Goal: Task Accomplishment & Management: Manage account settings

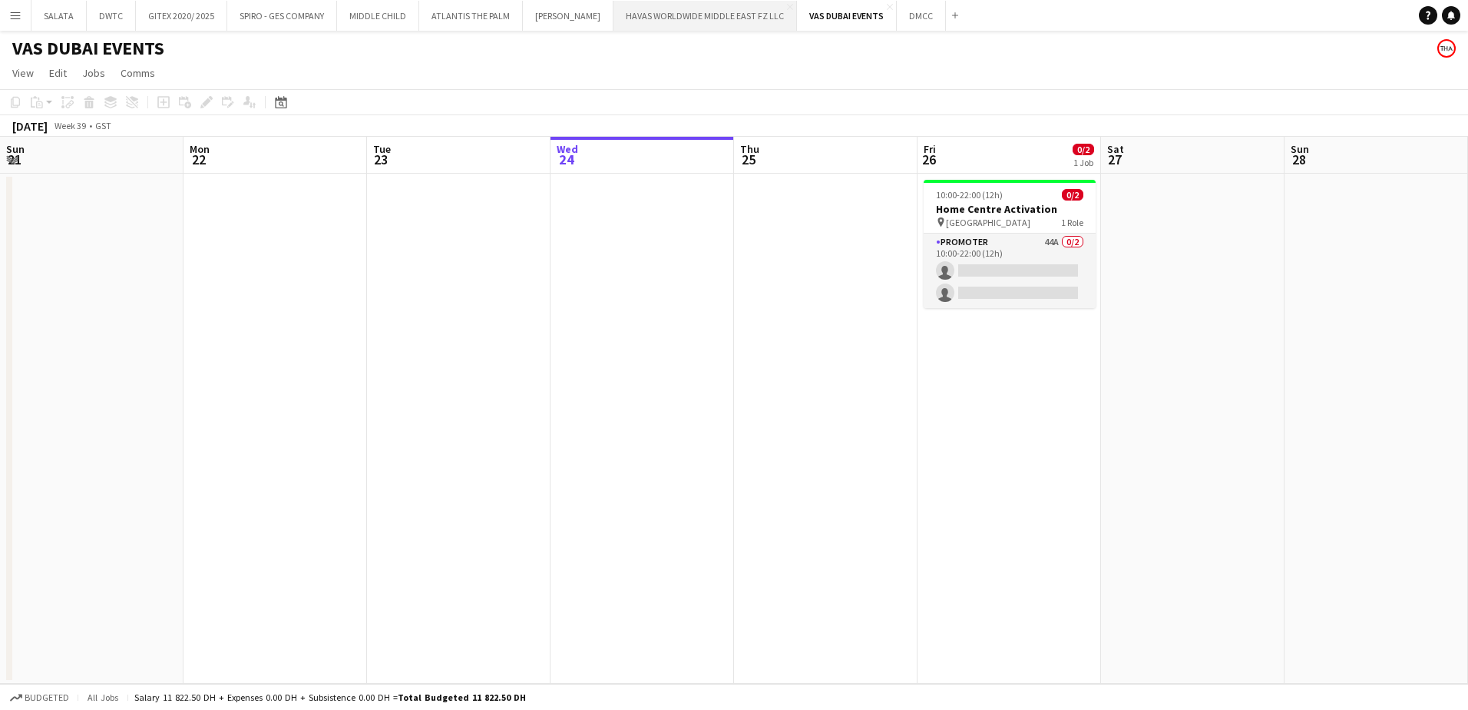
scroll to position [0, 367]
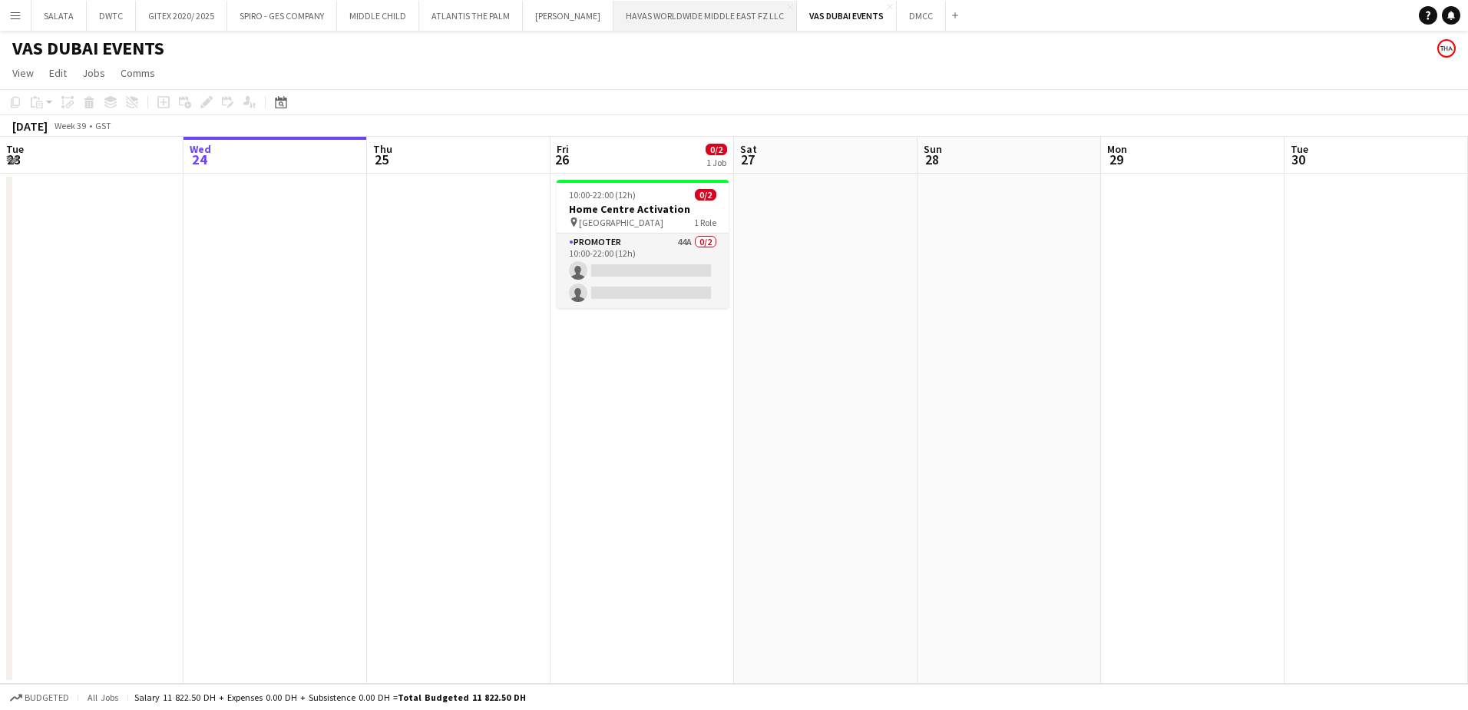
click at [707, 13] on button "HAVAS WORLDWIDE MIDDLE EAST FZ LLC Close" at bounding box center [706, 16] width 184 height 30
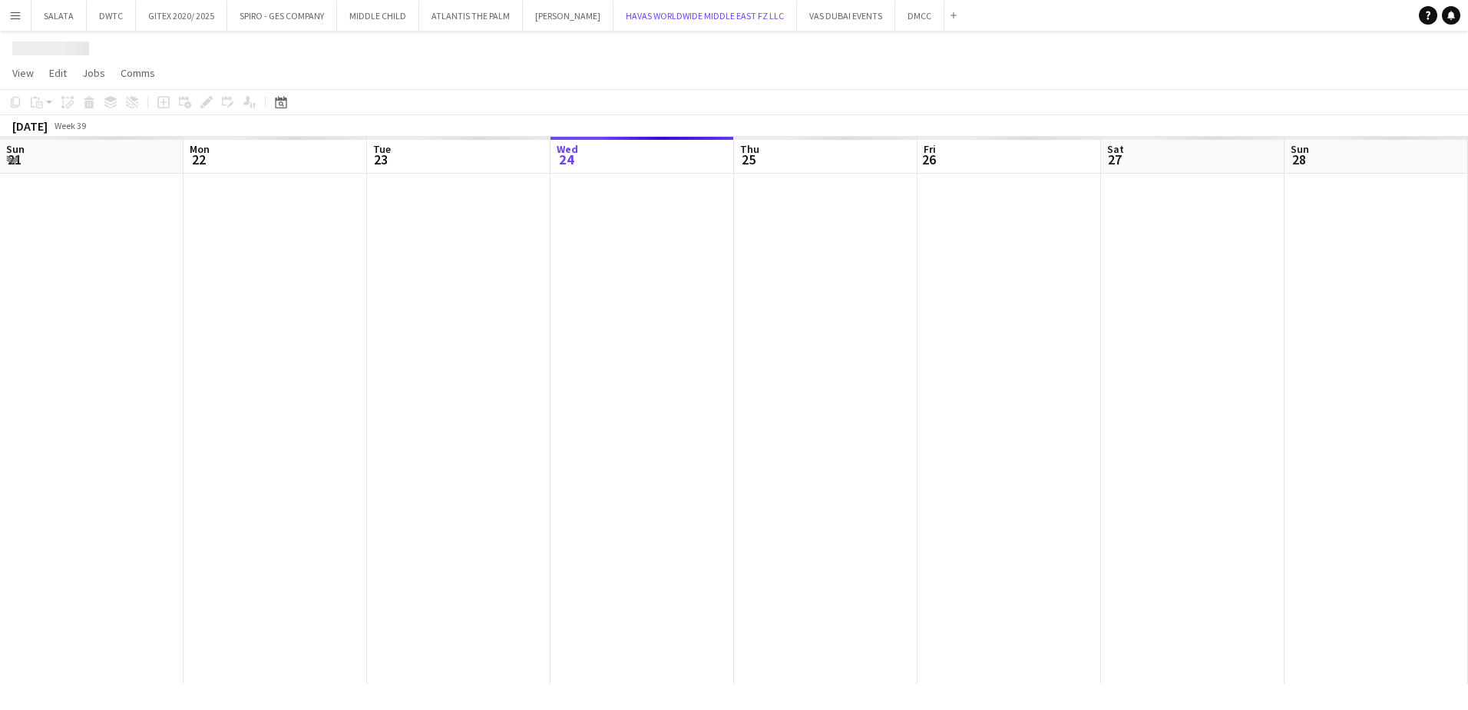
scroll to position [0, 367]
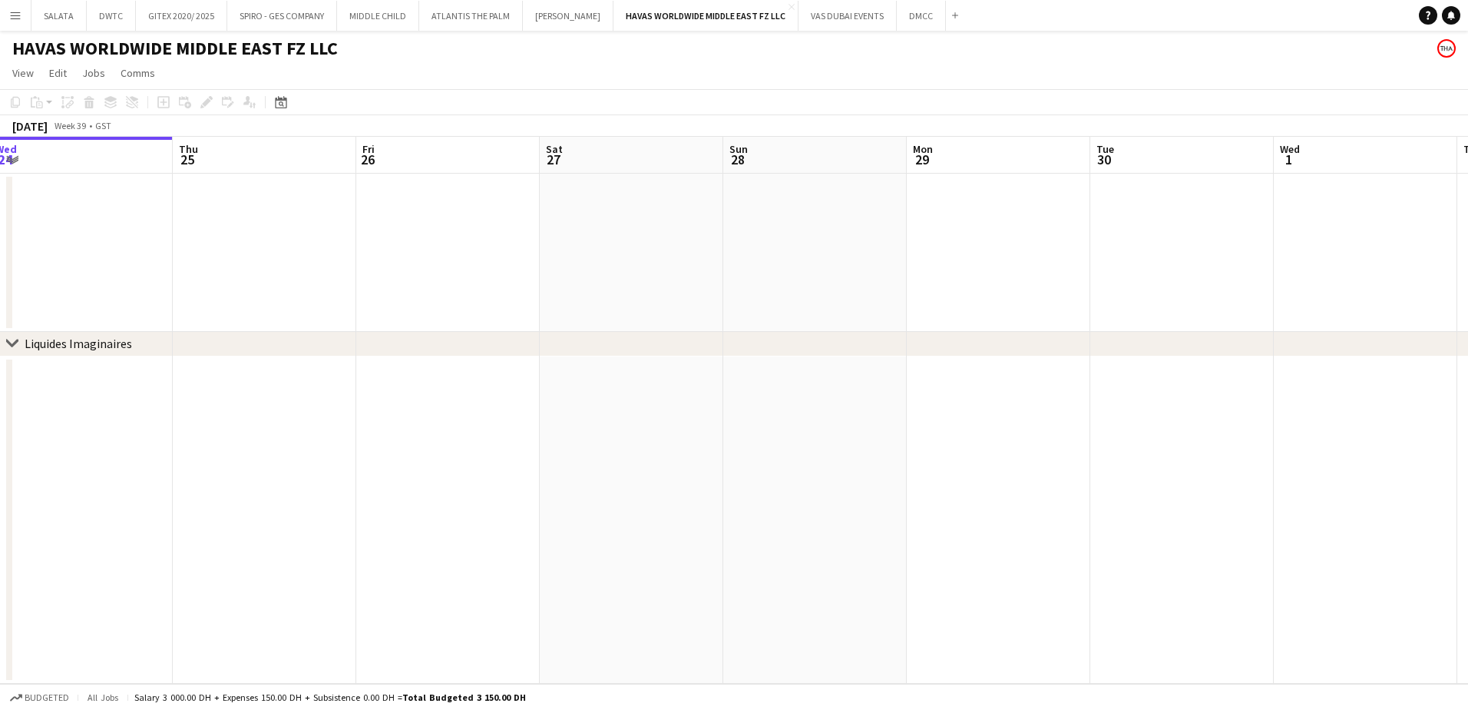
drag, startPoint x: 920, startPoint y: 440, endPoint x: 859, endPoint y: 440, distance: 61.4
click at [859, 440] on app-calendar-viewport "Sun 21 Mon 22 Tue 23 Wed 24 Thu 25 Fri 26 Sat 27 Sun 28 Mon 29 Tue 30 Wed 1 Thu…" at bounding box center [734, 410] width 1468 height 547
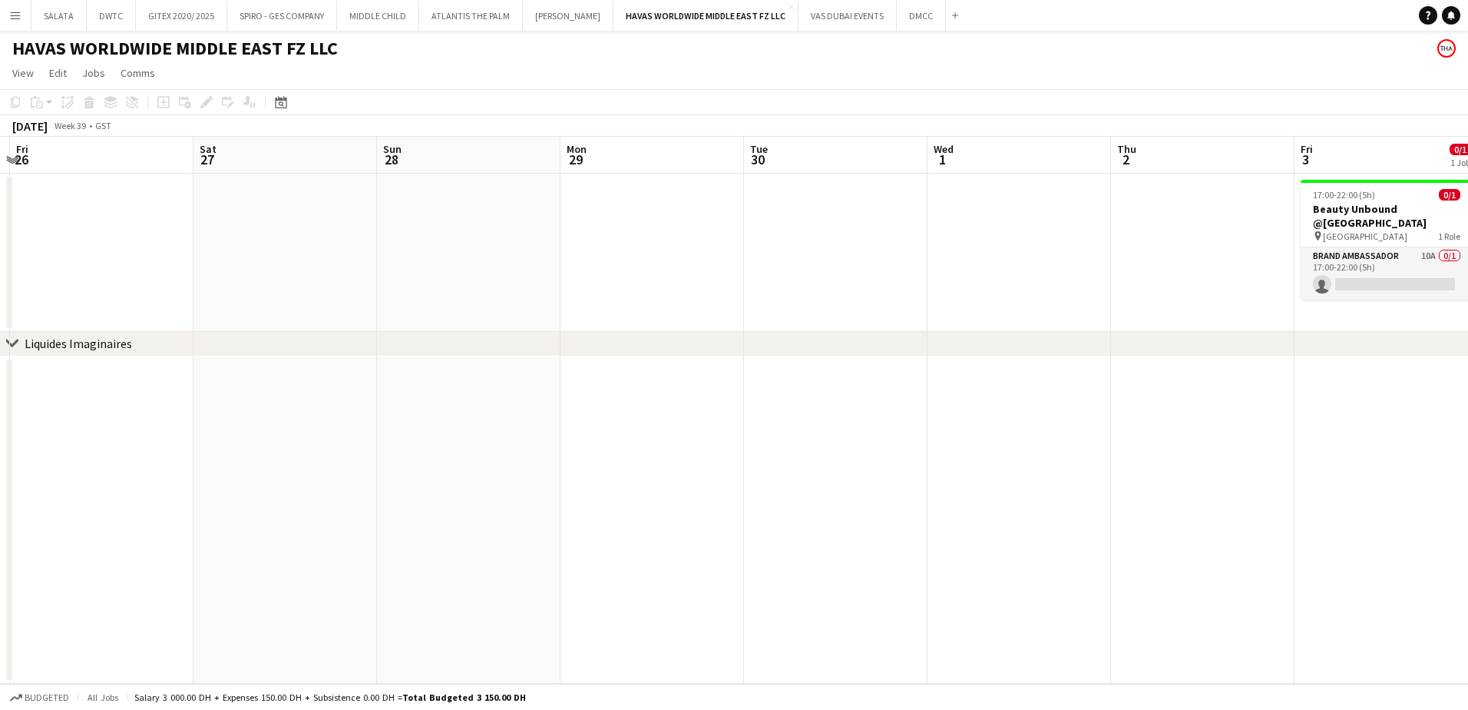
drag, startPoint x: 1103, startPoint y: 463, endPoint x: 571, endPoint y: 491, distance: 532.2
click at [548, 492] on app-calendar-viewport "Tue 23 Wed 24 Thu 25 Fri 26 Sat 27 Sun 28 Mon 29 Tue 30 Wed 1 Thu 2 Fri 3 0/1 1…" at bounding box center [734, 410] width 1468 height 547
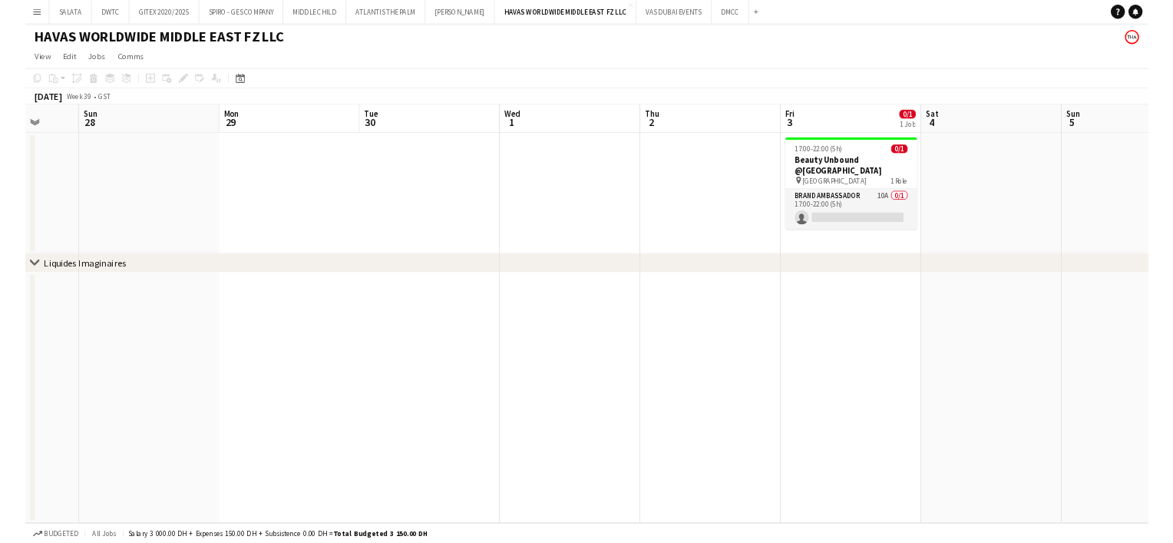
scroll to position [0, 471]
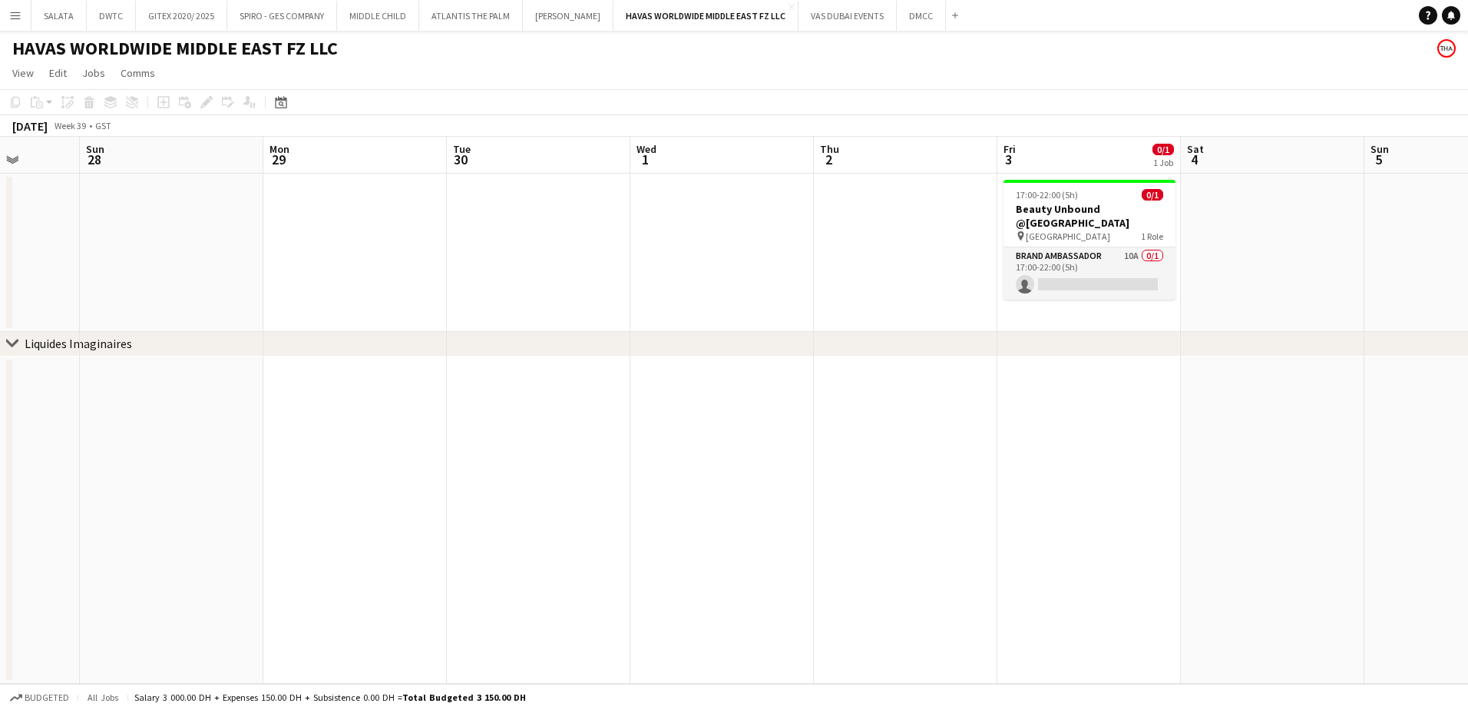
drag, startPoint x: 918, startPoint y: 461, endPoint x: 745, endPoint y: 459, distance: 173.6
click at [745, 459] on app-calendar-viewport "Thu 25 Fri 26 Sat 27 Sun 28 Mon 29 Tue 30 Wed 1 Thu 2 Fri 3 0/1 1 Job Sat 4 Sun…" at bounding box center [734, 410] width 1468 height 547
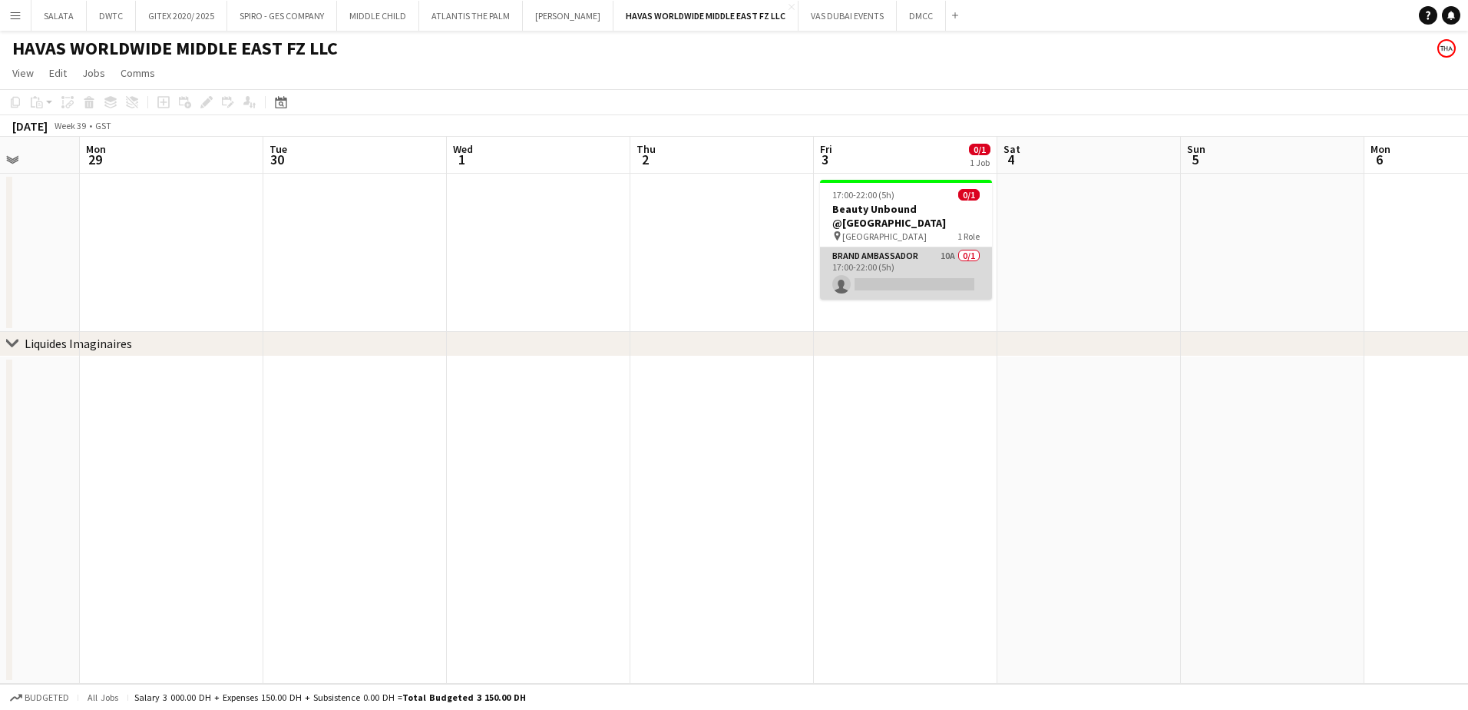
click at [909, 276] on app-card-role "Brand Ambassador 10A 0/1 17:00-22:00 (5h) single-neutral-actions" at bounding box center [906, 273] width 172 height 52
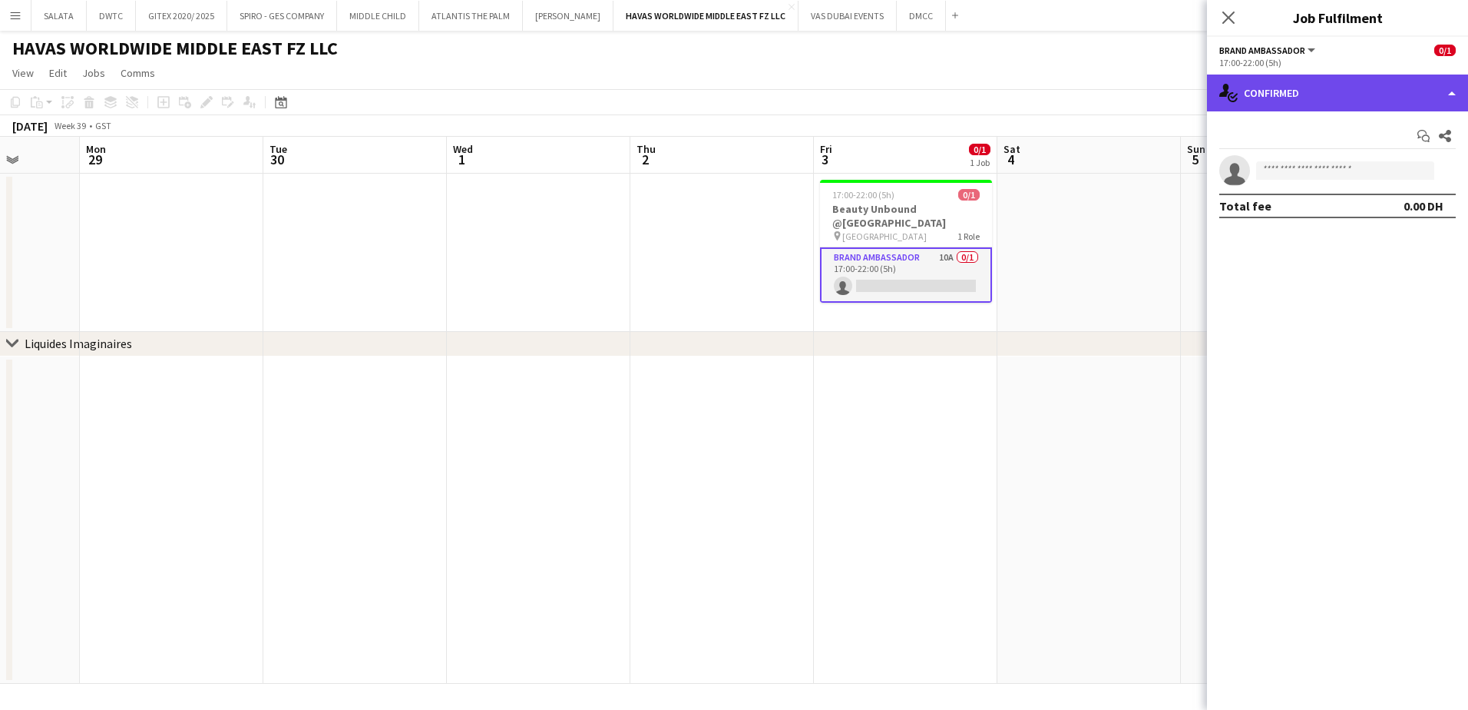
click at [1295, 80] on div "single-neutral-actions-check-2 Confirmed" at bounding box center [1337, 92] width 261 height 37
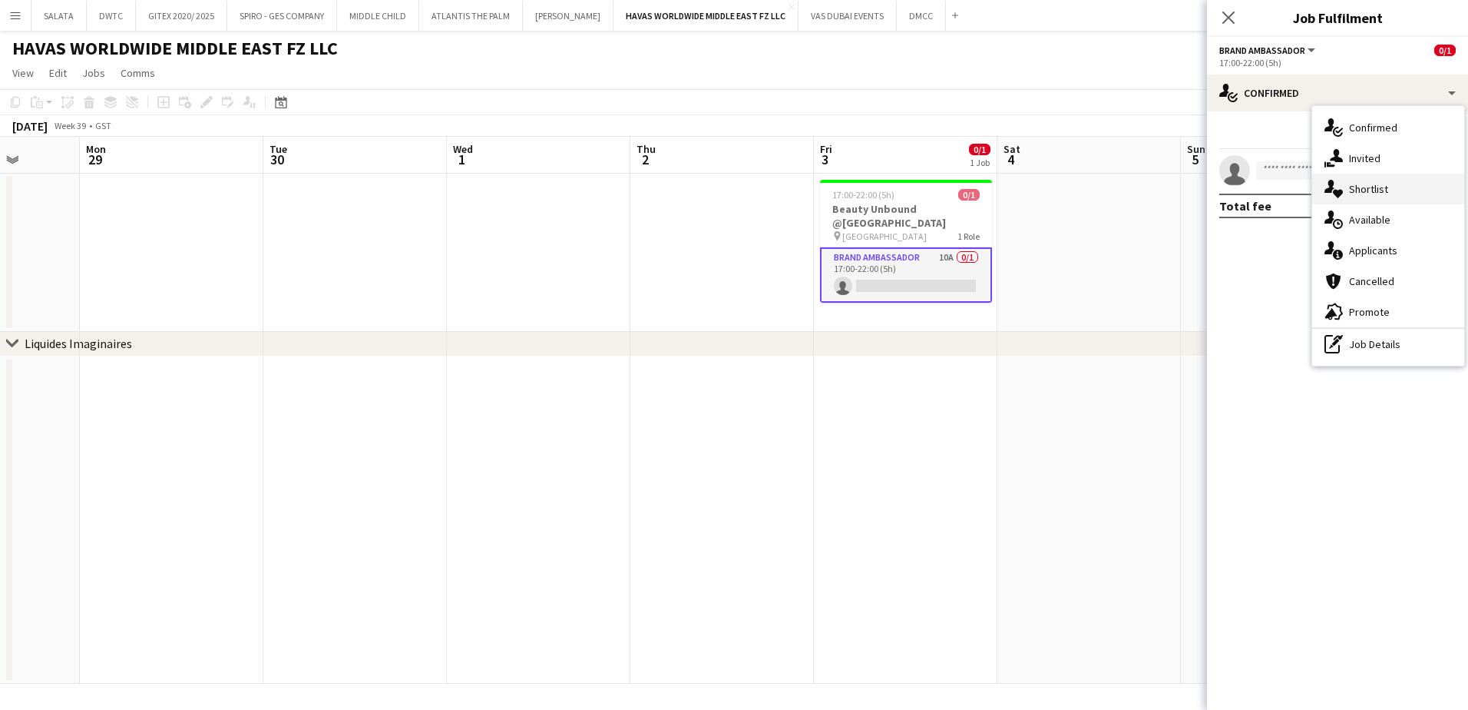
click at [1387, 187] on span "Shortlist" at bounding box center [1368, 189] width 39 height 14
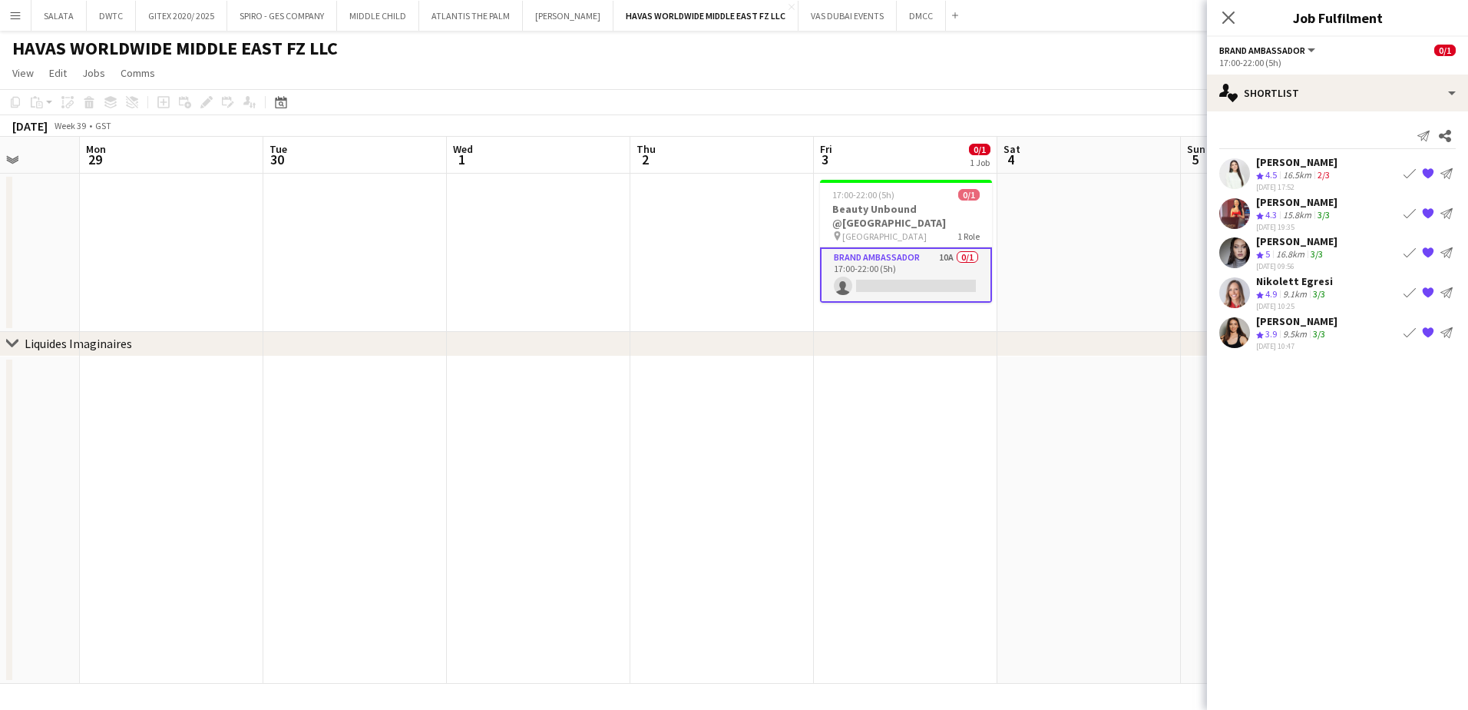
click at [1410, 174] on app-icon "Book crew" at bounding box center [1410, 173] width 12 height 12
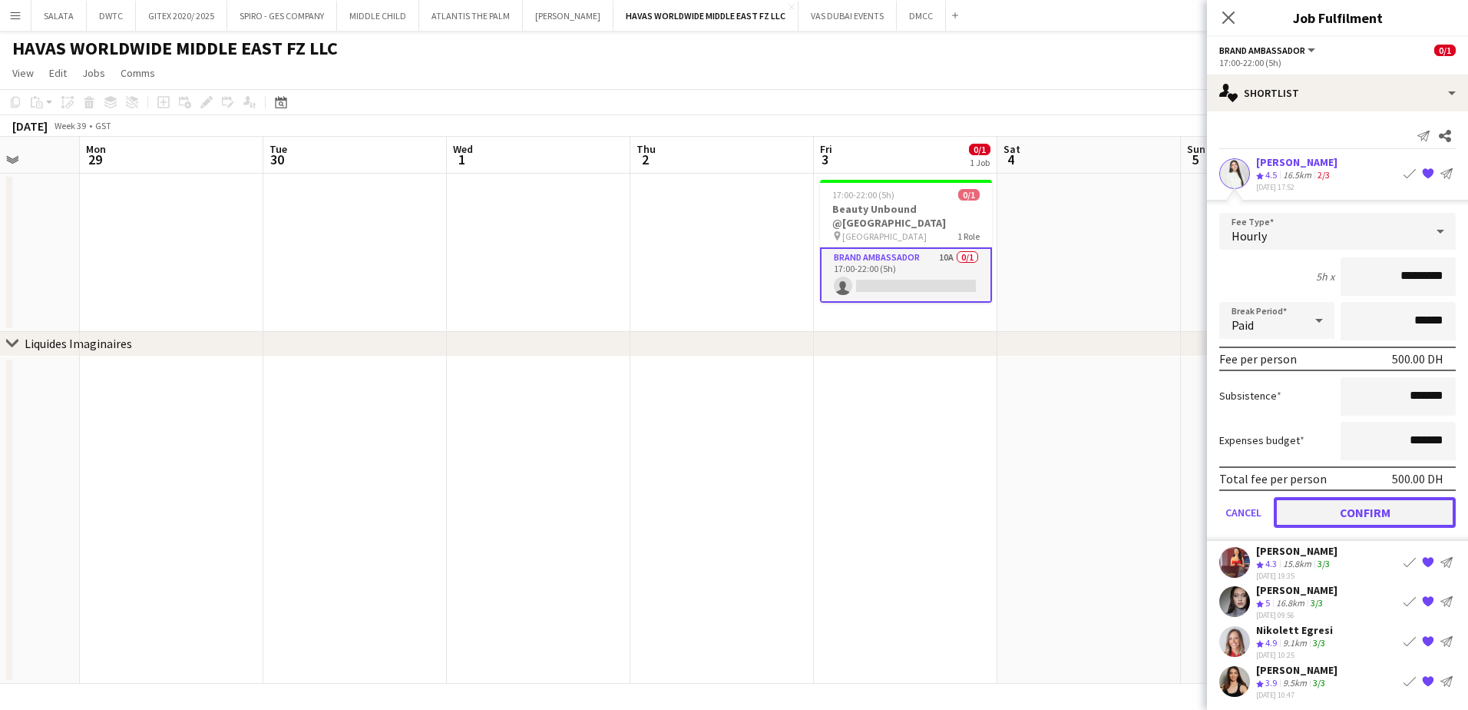
click at [1313, 510] on button "Confirm" at bounding box center [1365, 512] width 182 height 31
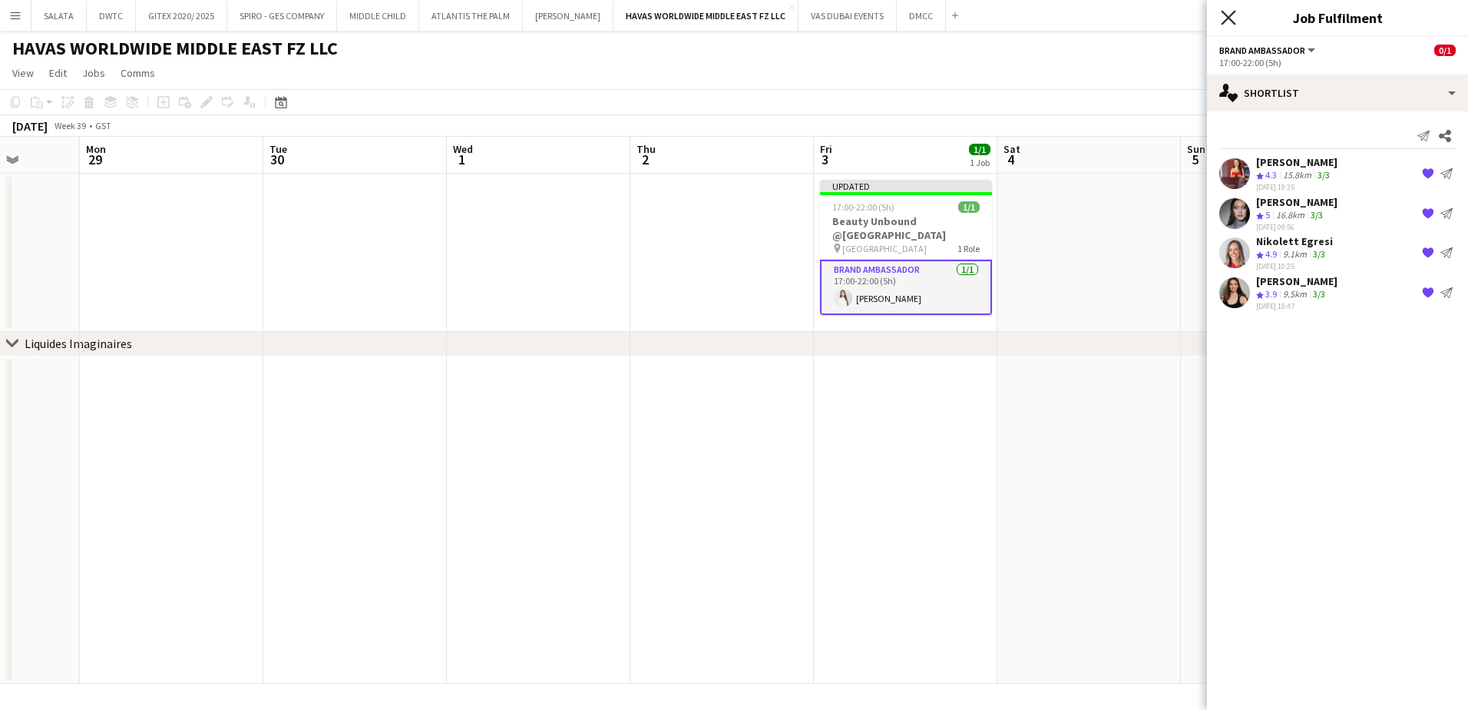
click at [1232, 17] on icon "Close pop-in" at bounding box center [1228, 17] width 15 height 15
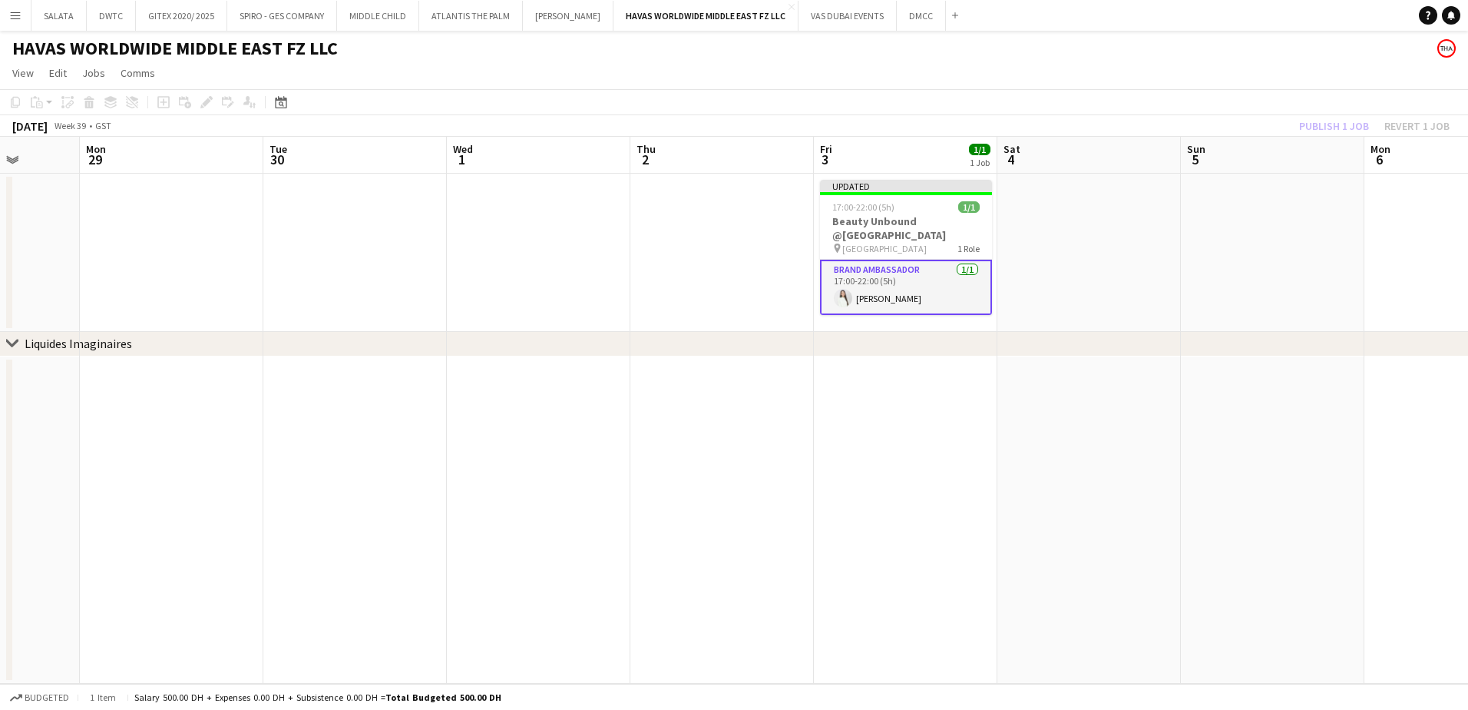
click at [1203, 94] on app-toolbar "Copy Paste Paste Ctrl+V Paste with crew Ctrl+Shift+V Paste linked Job [GEOGRAPH…" at bounding box center [734, 102] width 1468 height 26
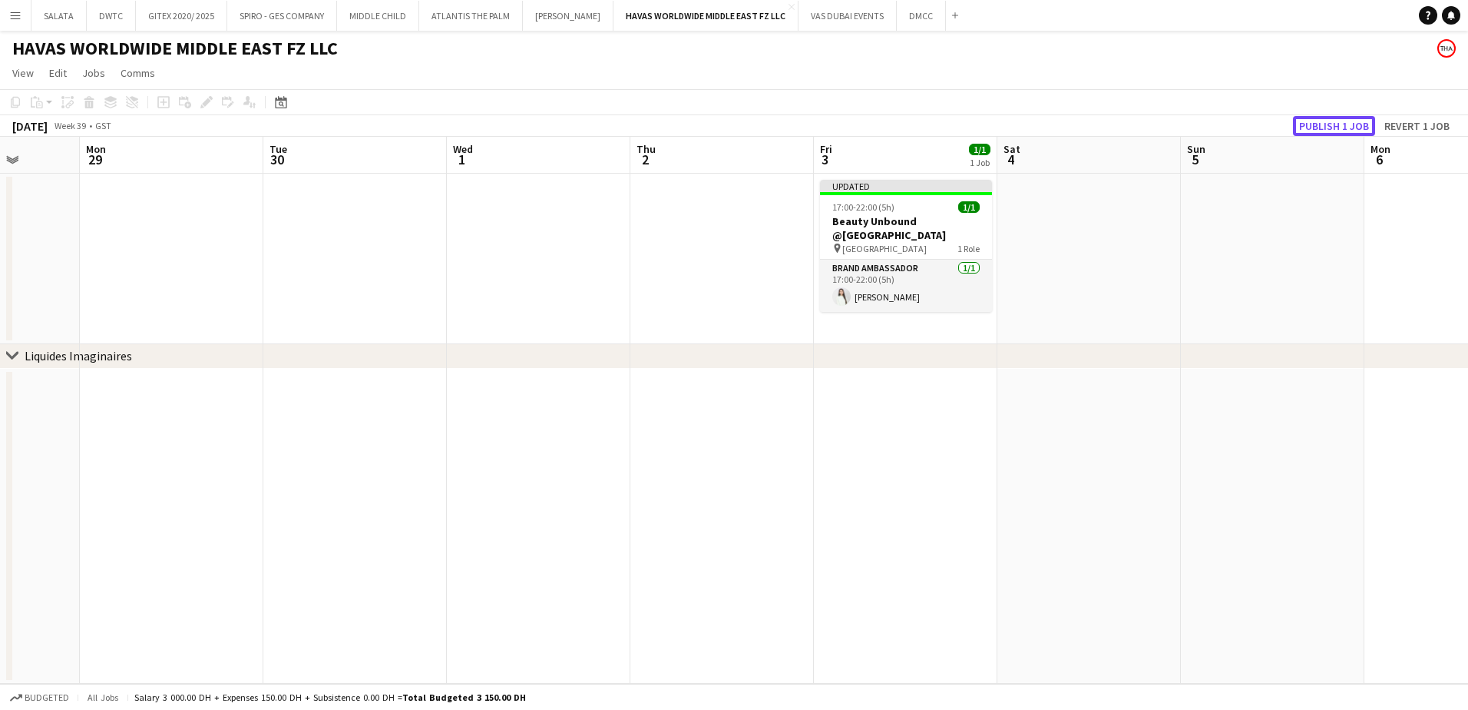
click at [1312, 124] on button "Publish 1 job" at bounding box center [1334, 126] width 82 height 20
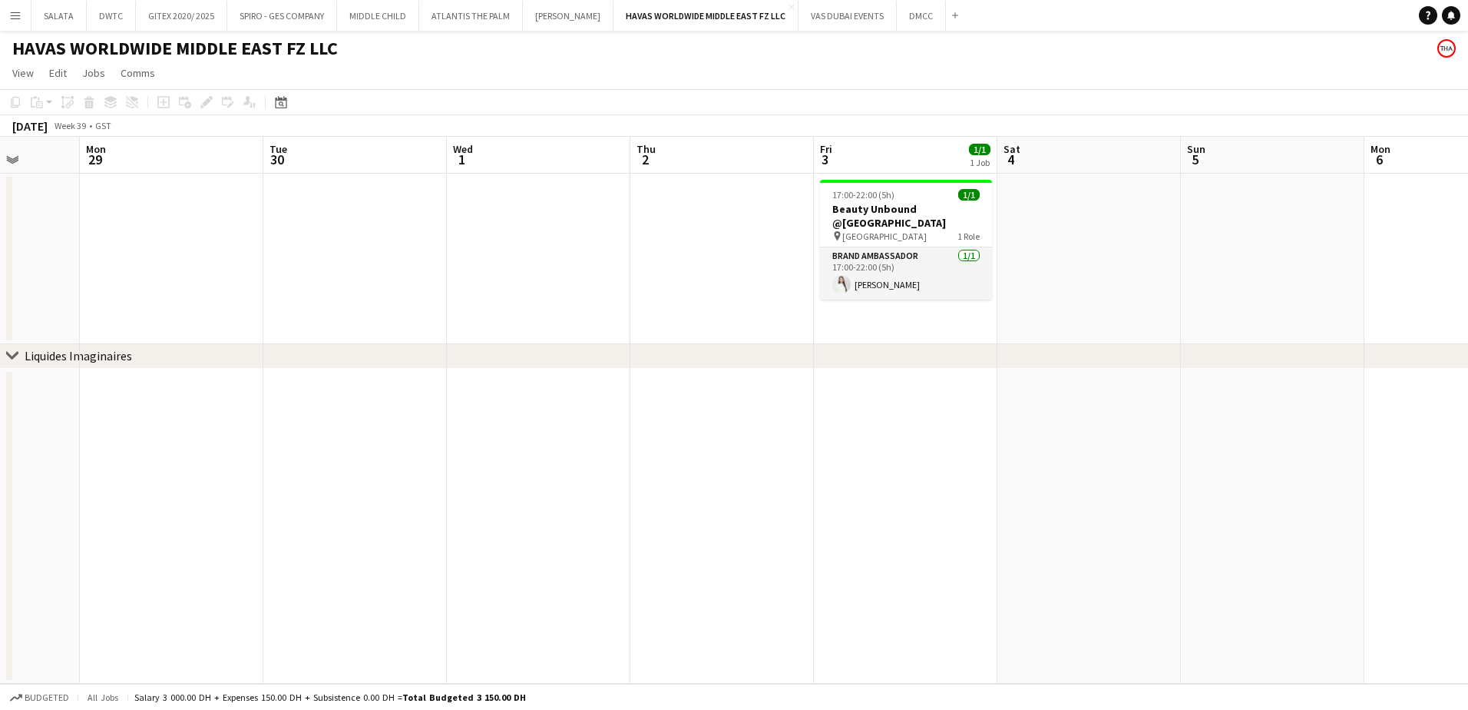
click at [873, 102] on app-toolbar "Copy Paste Paste Ctrl+V Paste with crew Ctrl+Shift+V Paste linked Job [GEOGRAPH…" at bounding box center [734, 102] width 1468 height 26
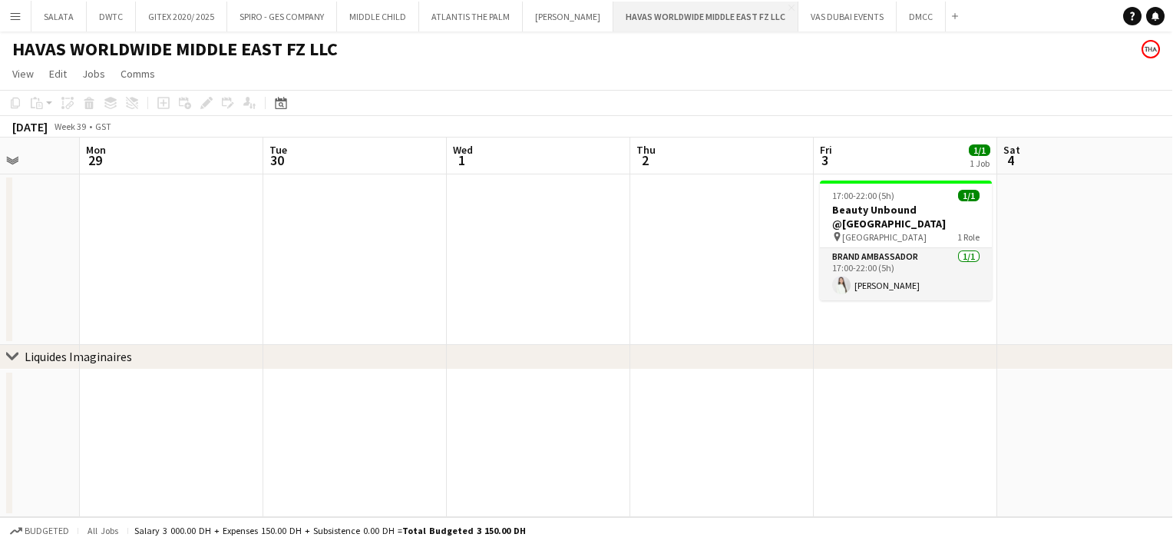
scroll to position [0, 470]
